Goal: Task Accomplishment & Management: Manage account settings

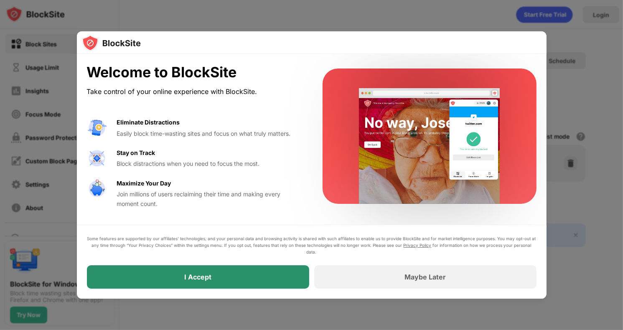
click at [189, 286] on div "I Accept" at bounding box center [198, 276] width 222 height 23
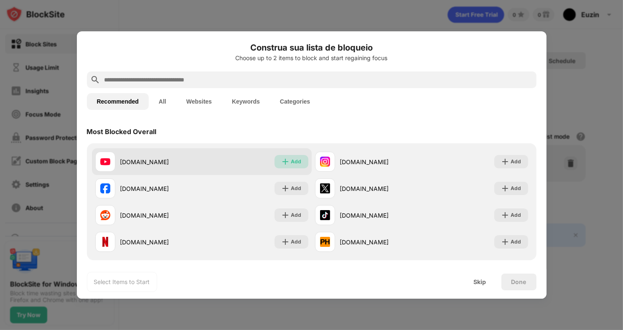
click at [282, 159] on img at bounding box center [285, 162] width 8 height 8
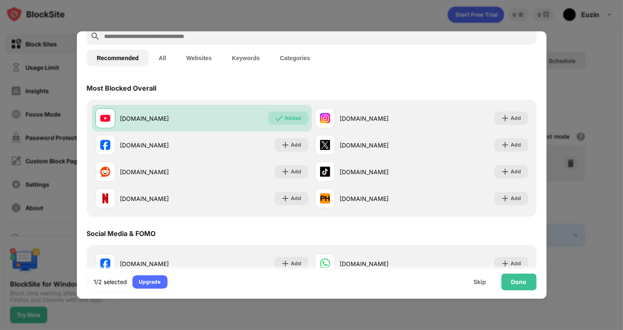
scroll to position [84, 0]
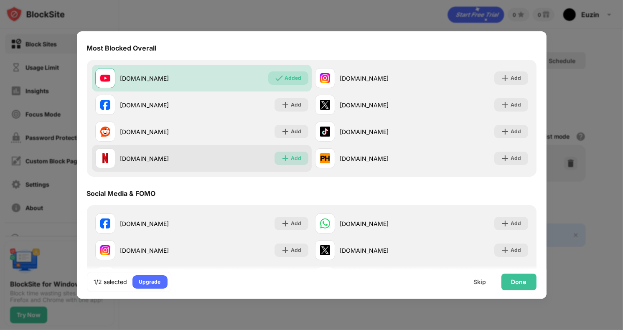
click at [292, 157] on div "Add" at bounding box center [296, 158] width 10 height 8
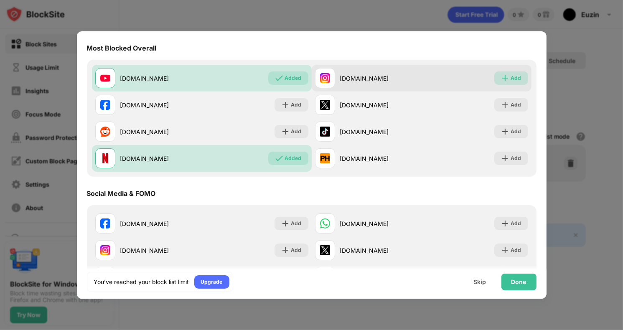
click at [502, 76] on img at bounding box center [505, 78] width 8 height 8
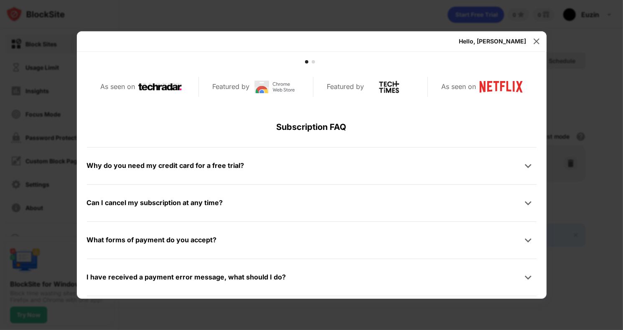
scroll to position [314, 0]
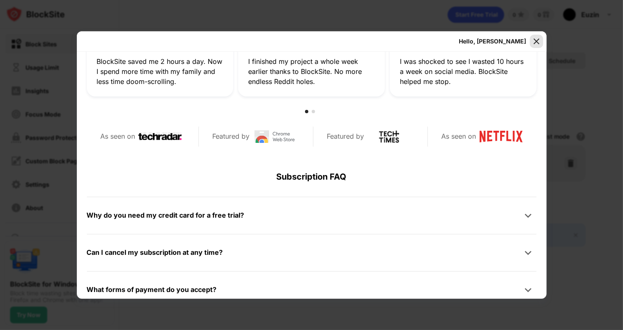
click at [533, 43] on img at bounding box center [536, 41] width 8 height 8
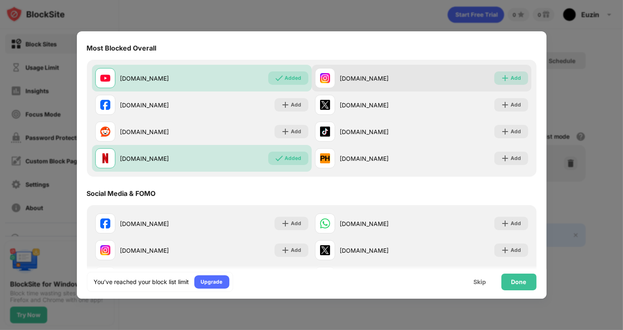
click at [501, 74] on img at bounding box center [505, 78] width 8 height 8
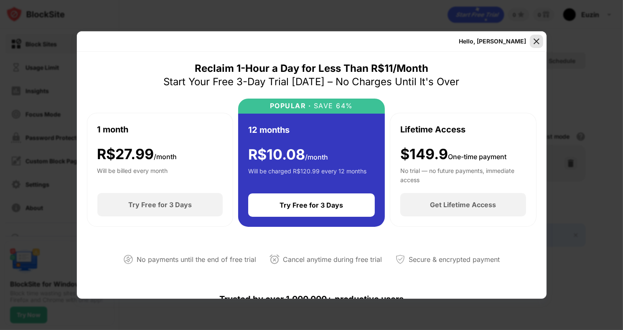
click at [535, 41] on img at bounding box center [536, 41] width 8 height 8
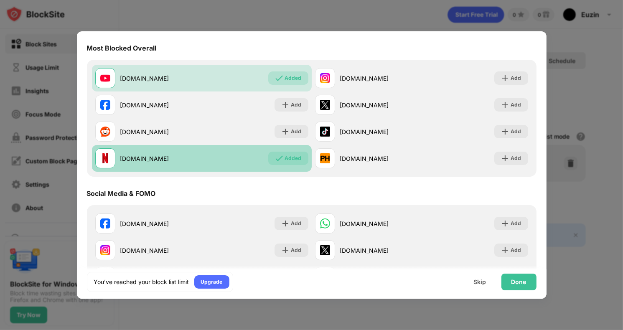
click at [282, 151] on div "netflix.com Added" at bounding box center [202, 158] width 220 height 27
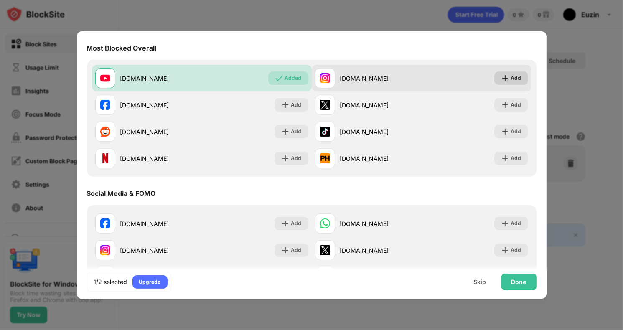
click at [503, 74] on img at bounding box center [505, 78] width 8 height 8
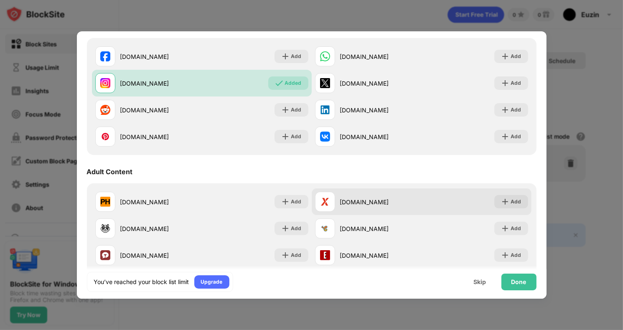
scroll to position [209, 0]
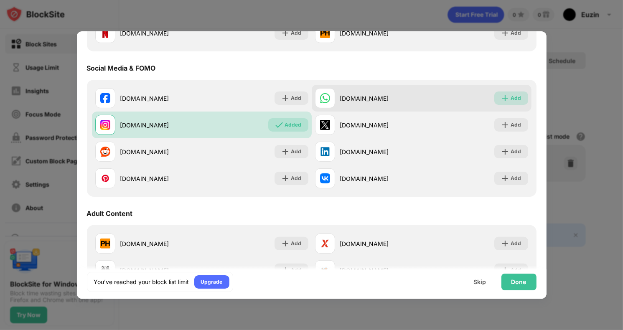
click at [494, 99] on div "Add" at bounding box center [511, 98] width 34 height 13
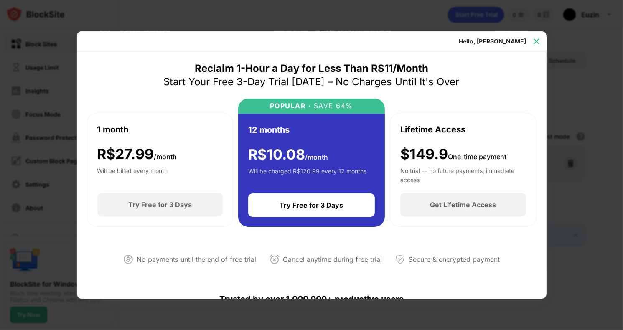
click at [534, 47] on div at bounding box center [536, 41] width 13 height 13
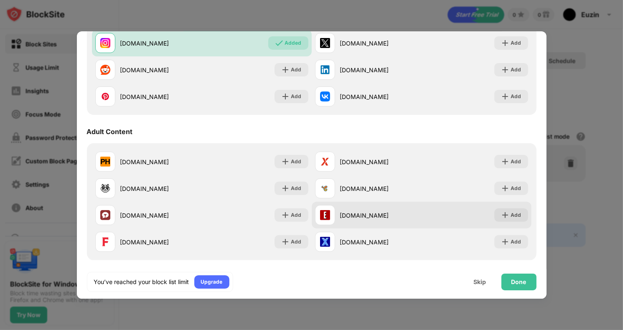
scroll to position [334, 0]
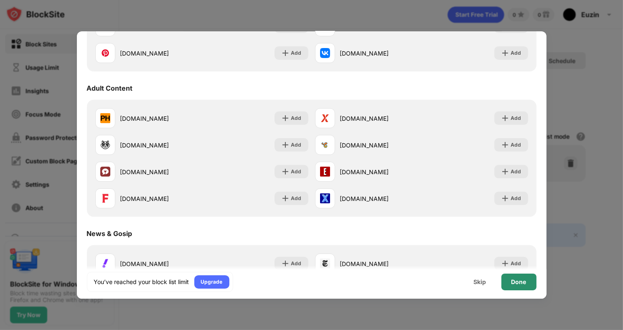
click at [513, 279] on div "Done" at bounding box center [518, 282] width 15 height 7
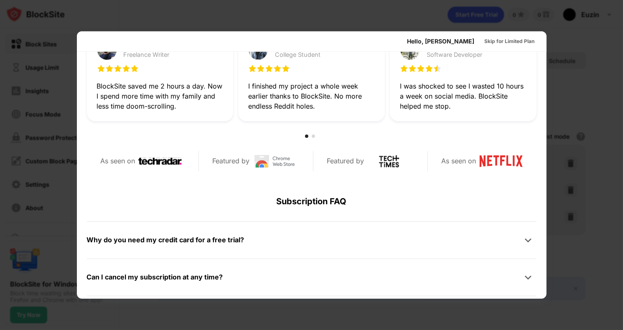
scroll to position [292, 0]
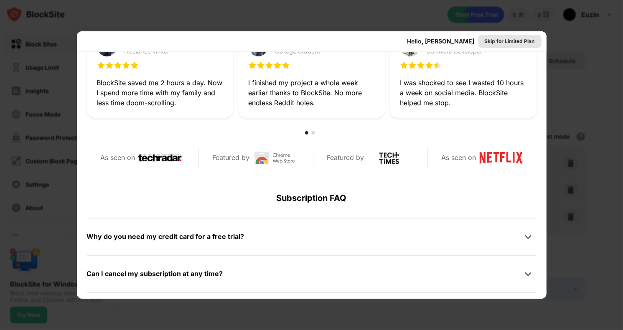
click at [509, 37] on div "Skip for Limited Plan" at bounding box center [510, 41] width 50 height 8
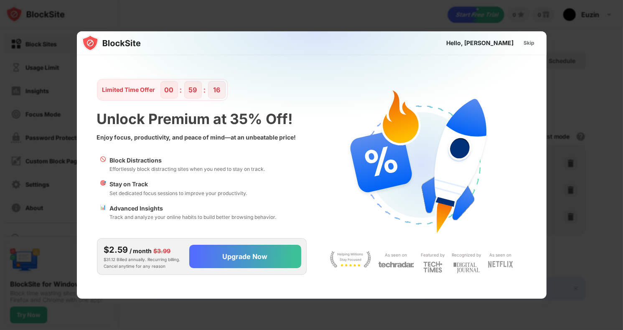
scroll to position [0, 0]
click at [522, 42] on div "Skip" at bounding box center [529, 42] width 24 height 13
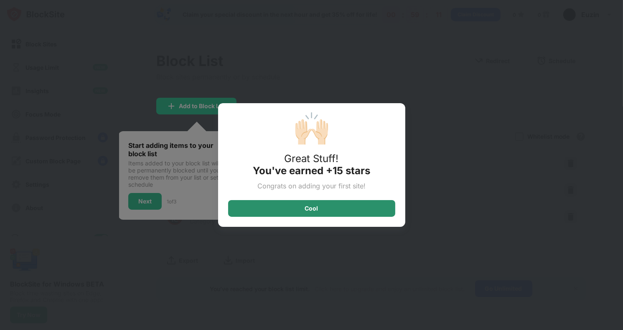
click at [277, 86] on div "🙌🏻 Great Stuff! You've earned +15 stars Congrats on adding your first site! Cool" at bounding box center [311, 165] width 623 height 330
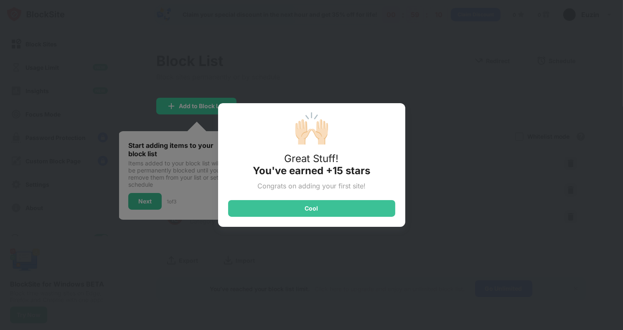
click at [155, 201] on div "🙌🏻 Great Stuff! You've earned +15 stars Congrats on adding your first site! Cool" at bounding box center [311, 165] width 623 height 330
drag, startPoint x: 155, startPoint y: 201, endPoint x: 254, endPoint y: 205, distance: 99.5
click at [188, 200] on div "🙌🏻 Great Stuff! You've earned +15 stars Congrats on adding your first site! Cool" at bounding box center [311, 165] width 623 height 330
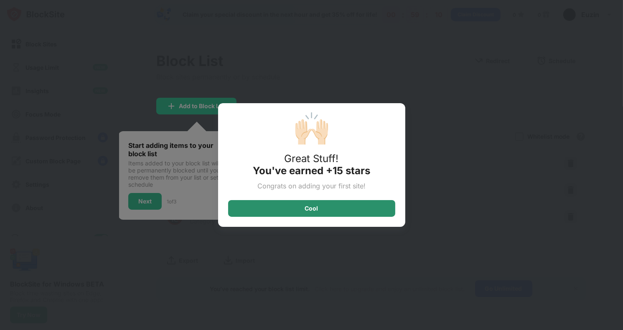
click at [270, 209] on div "Cool" at bounding box center [311, 208] width 167 height 17
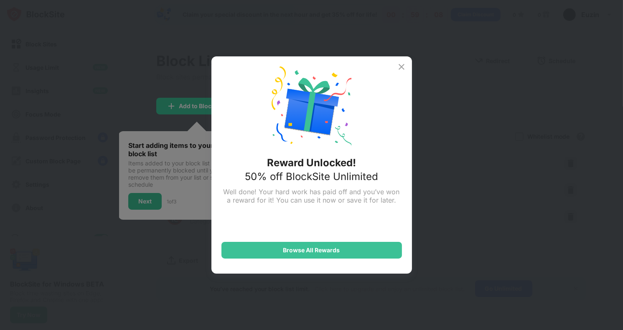
click at [396, 64] on div "Reward Unlocked! 50% off BlockSite Unlimited Well done! Your hard work has paid…" at bounding box center [311, 164] width 201 height 217
click at [401, 65] on img at bounding box center [402, 67] width 10 height 10
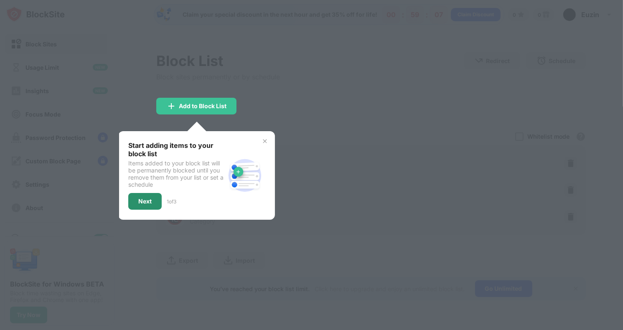
click at [138, 198] on div "Next" at bounding box center [144, 201] width 13 height 7
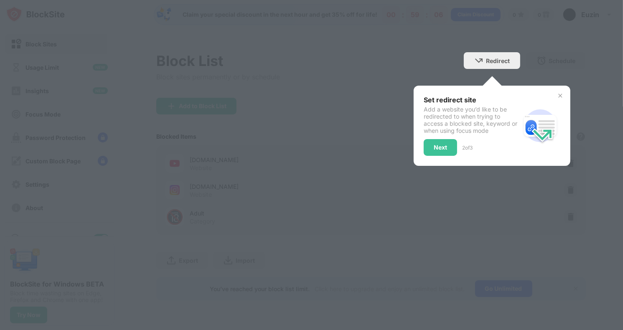
click at [561, 94] on img at bounding box center [560, 95] width 7 height 7
